Goal: Register for event/course

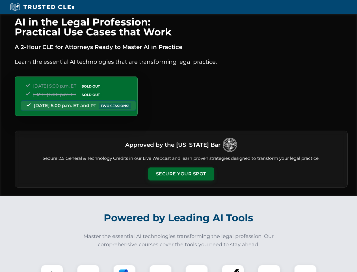
click at [181, 174] on button "Secure Your Spot" at bounding box center [181, 173] width 66 height 13
click at [52, 268] on img at bounding box center [52, 275] width 16 height 16
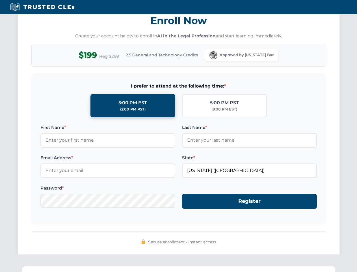
scroll to position [555, 0]
